Goal: Book appointment/travel/reservation

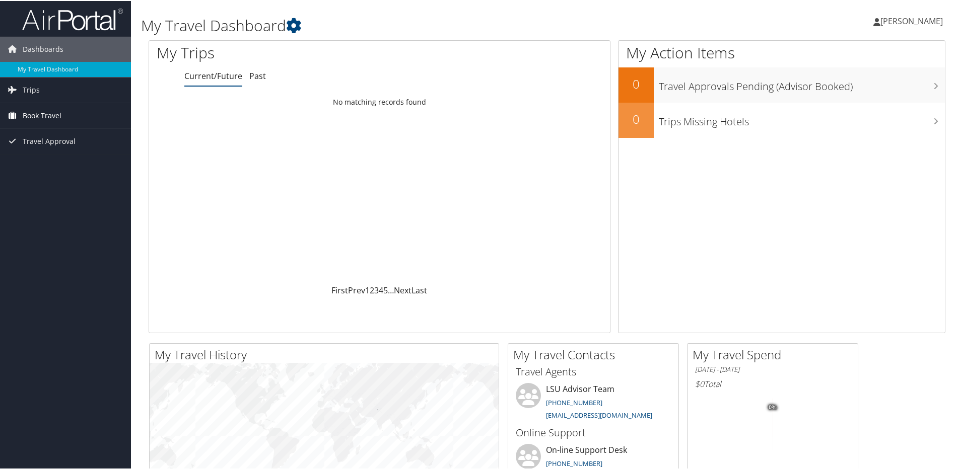
click at [37, 115] on span "Book Travel" at bounding box center [42, 114] width 39 height 25
click at [51, 150] on link "Book/Manage Online Trips" at bounding box center [65, 150] width 131 height 15
